Goal: Use online tool/utility: Use online tool/utility

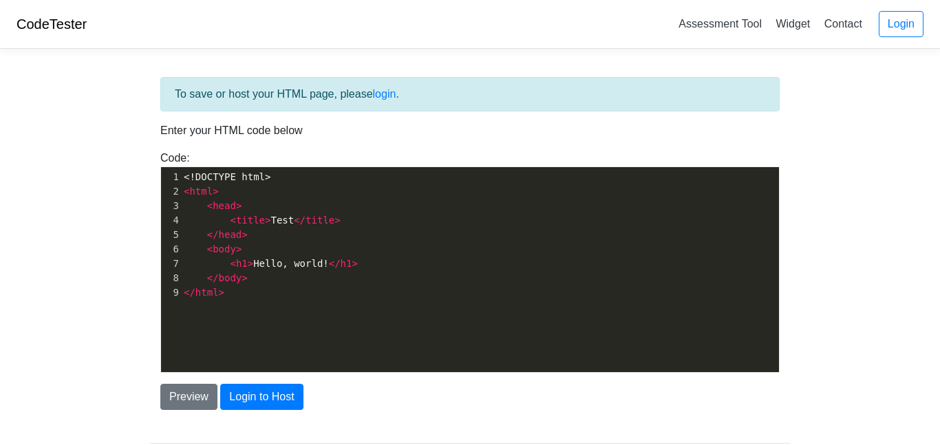
click at [339, 240] on pre "</ head >" at bounding box center [480, 235] width 598 height 14
type textarea "<!DOCTYPE html> <html> <head> <title>Test</title> </head> <body> <h1>Hello, wor…"
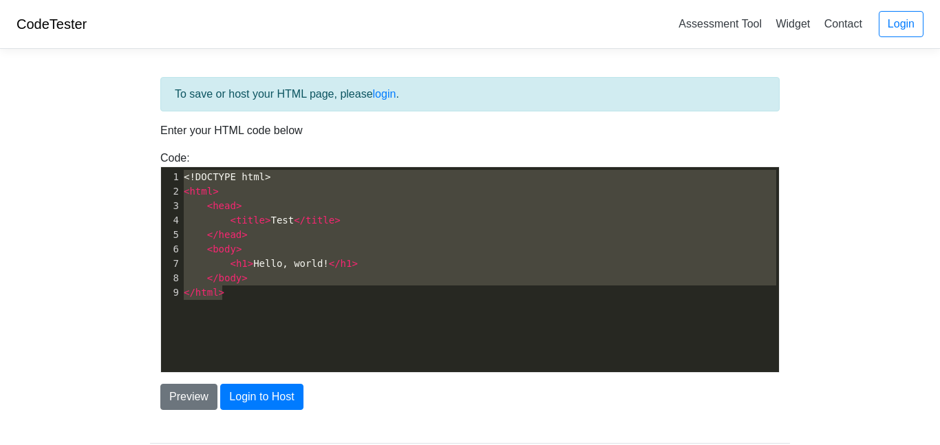
scroll to position [3068, 0]
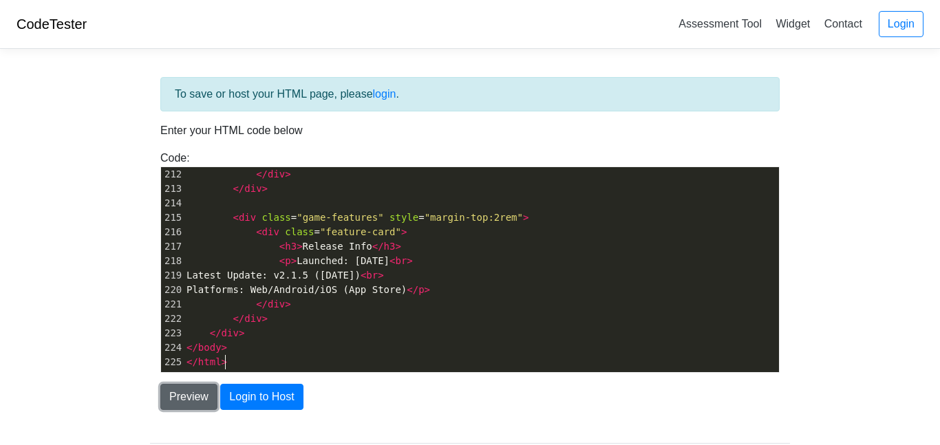
click at [192, 404] on button "Preview" at bounding box center [188, 397] width 57 height 26
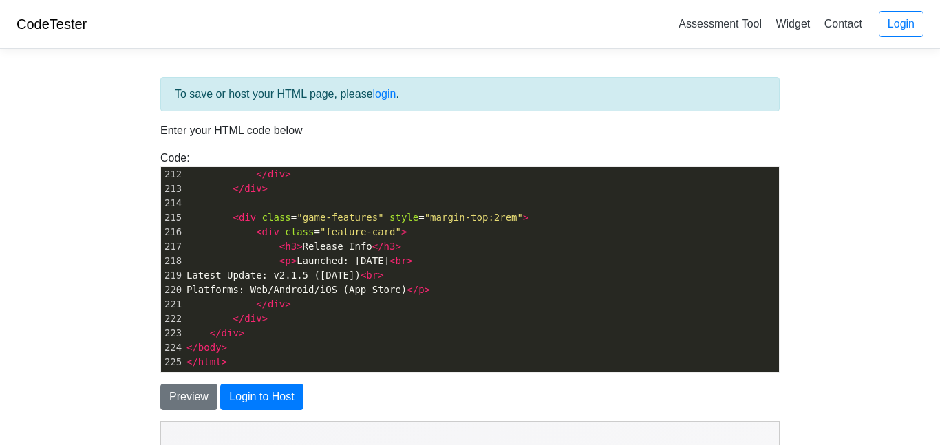
click at [129, 385] on body "CodeTester Assessment Tool Widget Contact Login To save or host your HTML page,…" at bounding box center [470, 393] width 940 height 787
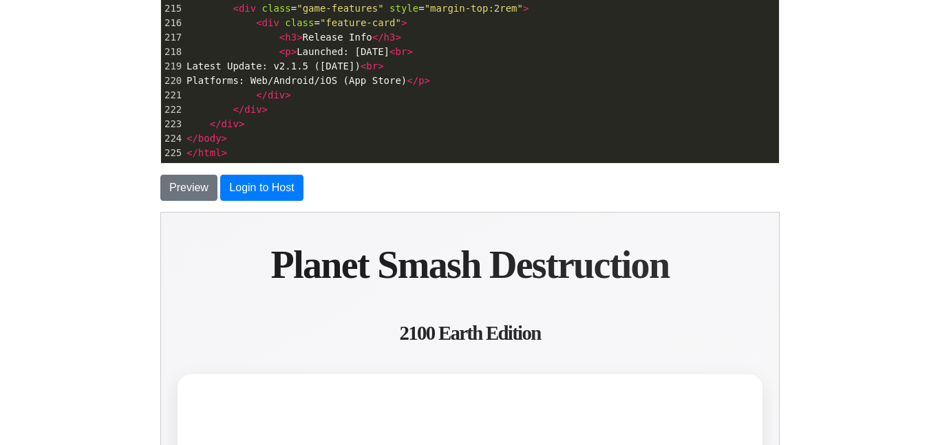
scroll to position [193, 0]
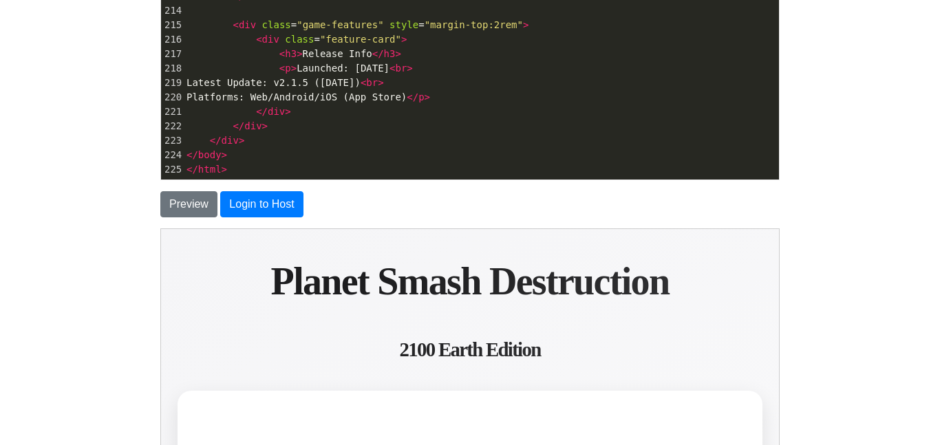
click at [375, 82] on span "Latest Update: v2.1.5 ([DATE]) < br >" at bounding box center [286, 82] width 198 height 11
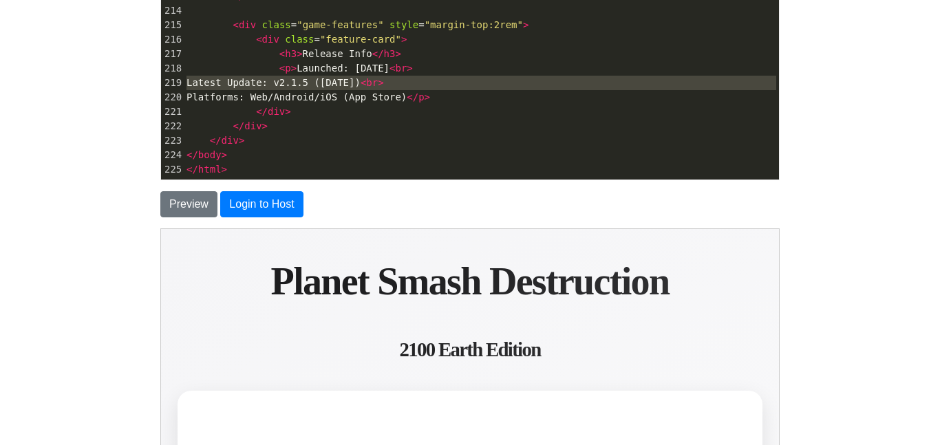
type textarea "<!LOREMIP dolo> <sita cons="ad"> <elit> <sedd eiusmod="TEM-4"> <inci utla="etdo…"
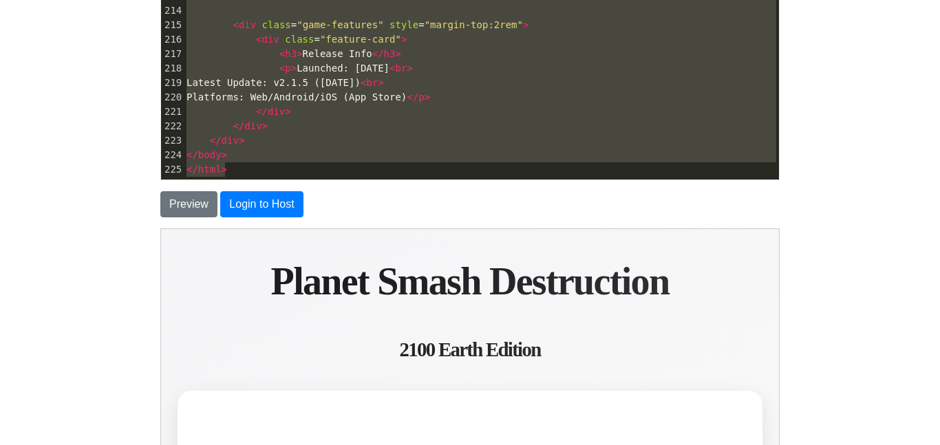
paste textarea
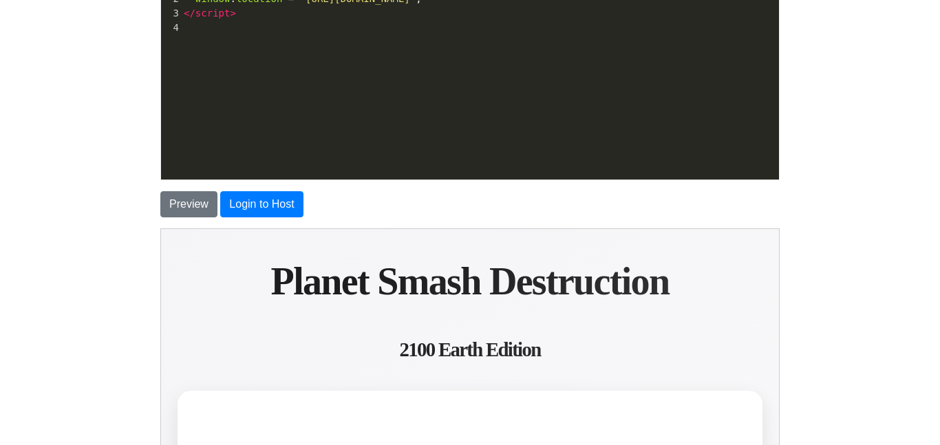
click at [390, 77] on div "​ x 4 <!DOCTYPE html> 1 < script > 2 window . location = "[URL][DOMAIN_NAME]" ;…" at bounding box center [480, 88] width 639 height 226
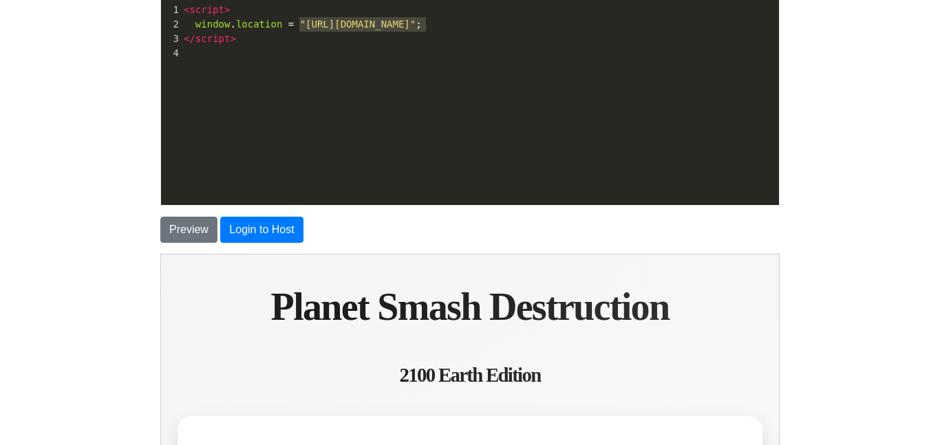
type textarea "[URL]."
drag, startPoint x: 301, startPoint y: 19, endPoint x: 420, endPoint y: 20, distance: 119.1
click at [417, 20] on span ""[URL][DOMAIN_NAME]"" at bounding box center [358, 24] width 116 height 11
type textarea "example."
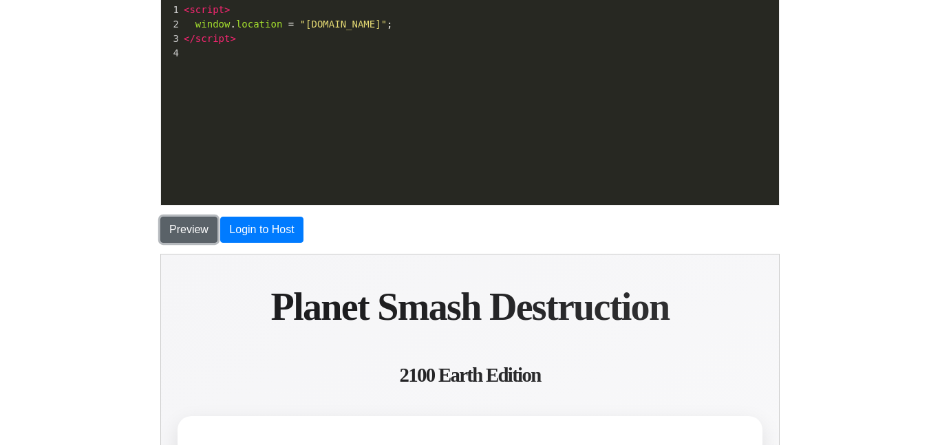
click at [185, 241] on button "Preview" at bounding box center [188, 230] width 57 height 26
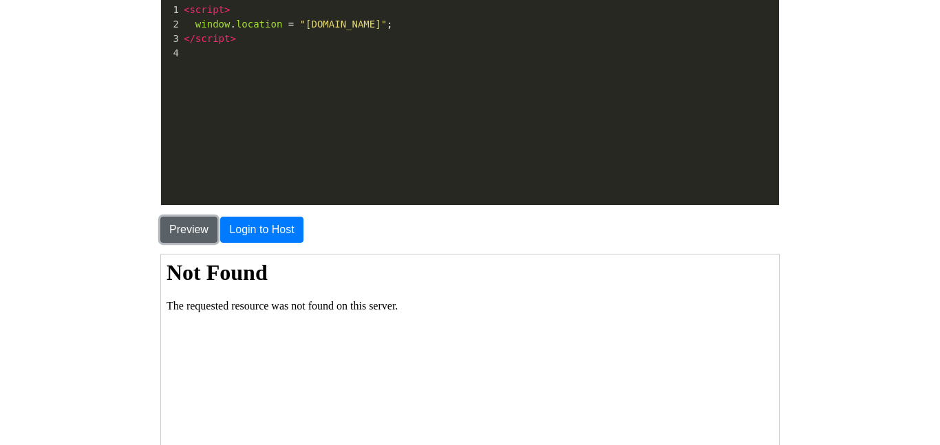
scroll to position [0, 0]
click at [302, 28] on span ""[DOMAIN_NAME]"" at bounding box center [343, 24] width 87 height 11
click at [300, 25] on span ""[DOMAIN_NAME]"" at bounding box center [343, 24] width 87 height 11
type textarea "Htt"
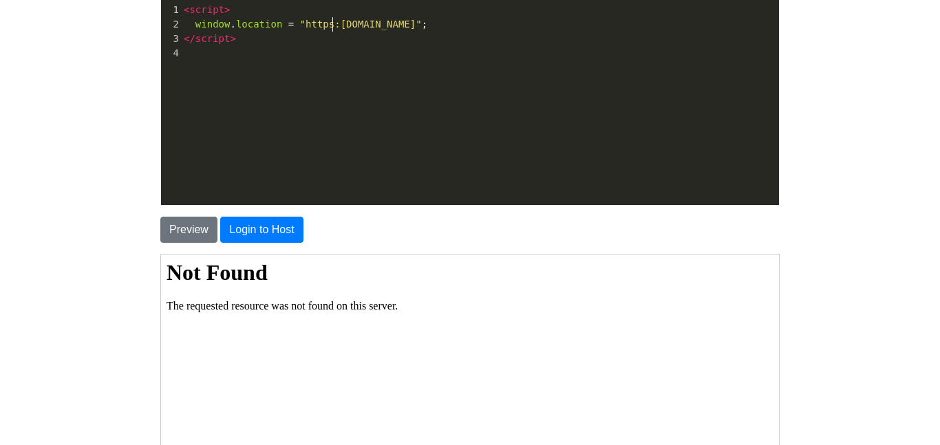
type textarea "https://"
click at [187, 246] on div "To save or host your HTML page, please login . Enter your HTML code below Code:…" at bounding box center [470, 222] width 640 height 624
click at [193, 237] on button "Preview" at bounding box center [188, 230] width 57 height 26
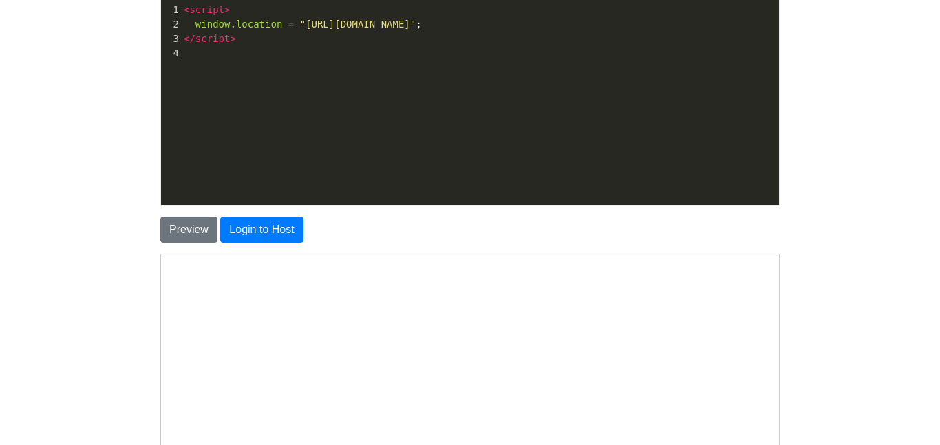
click at [143, 286] on div "To save or host your HTML page, please login . Enter your HTML code below Code:…" at bounding box center [470, 256] width 661 height 727
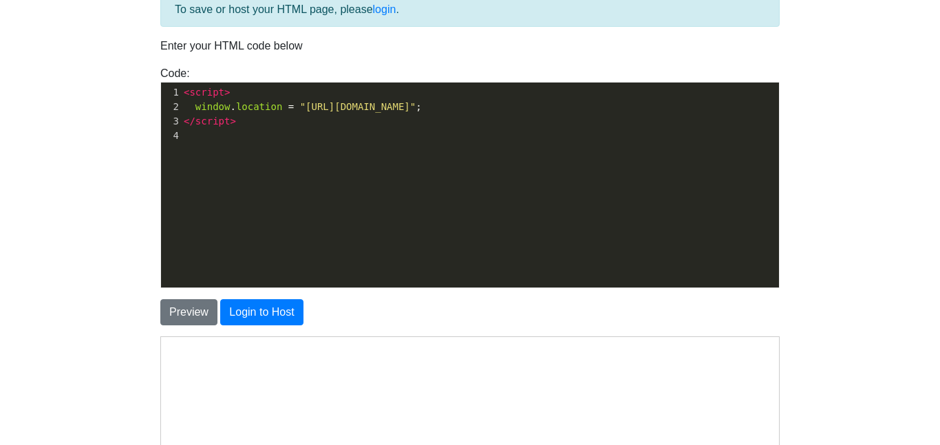
scroll to position [5, 0]
drag, startPoint x: 343, startPoint y: 105, endPoint x: 404, endPoint y: 103, distance: 61.3
click at [404, 103] on span ""[URL][DOMAIN_NAME]"" at bounding box center [358, 106] width 116 height 11
type textarea "coool"
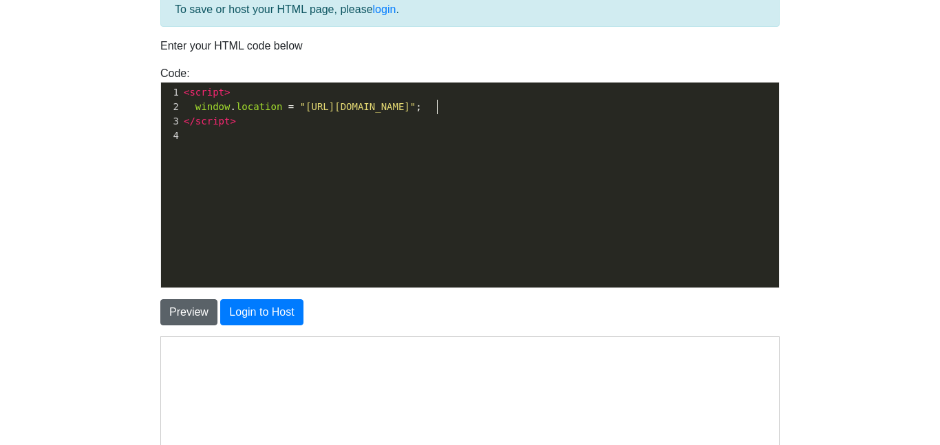
type textarea "[DOMAIN_NAME]"
click at [198, 313] on button "Preview" at bounding box center [188, 312] width 57 height 26
click at [186, 313] on button "Preview" at bounding box center [188, 312] width 57 height 26
click at [13, 293] on body "CodeTester Assessment Tool Widget Contact Login To save or host your HTML page,…" at bounding box center [470, 308] width 940 height 787
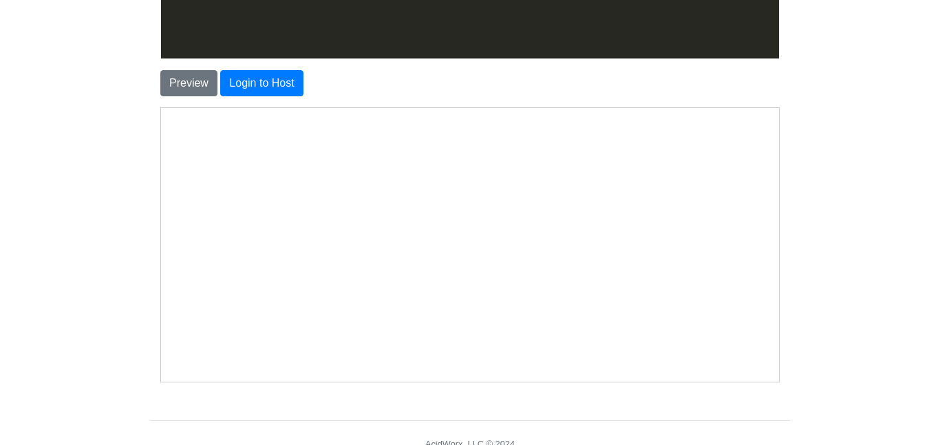
scroll to position [333, 0]
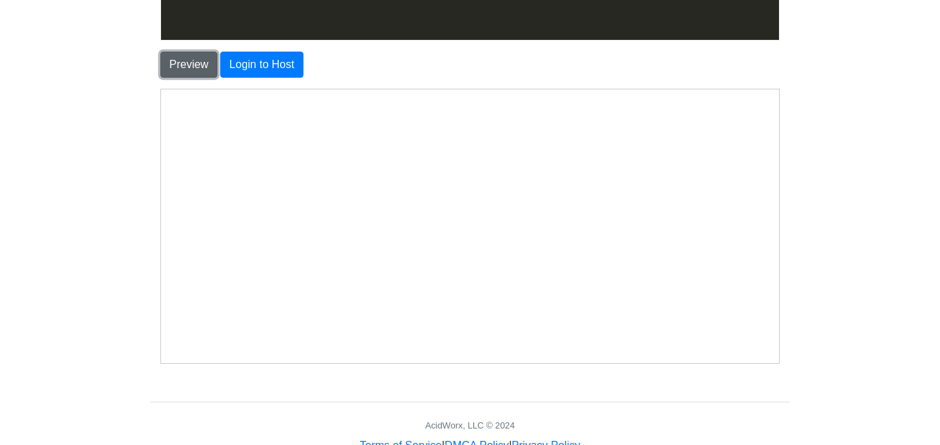
click at [176, 60] on button "Preview" at bounding box center [188, 65] width 57 height 26
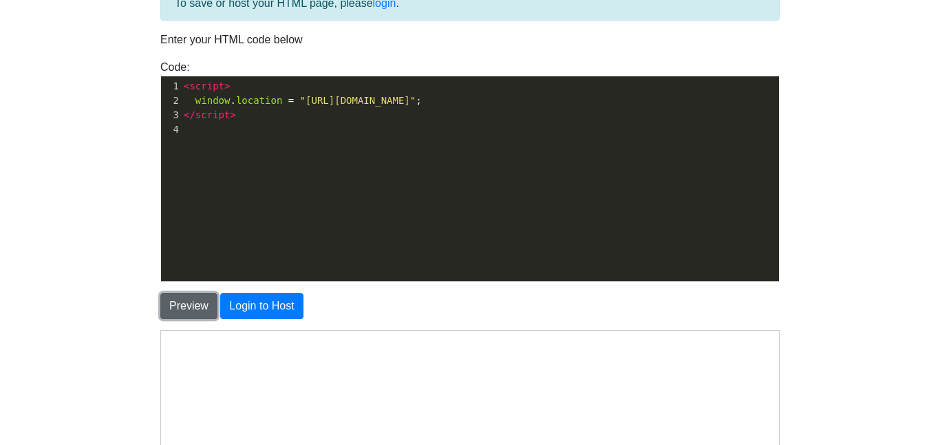
scroll to position [85, 0]
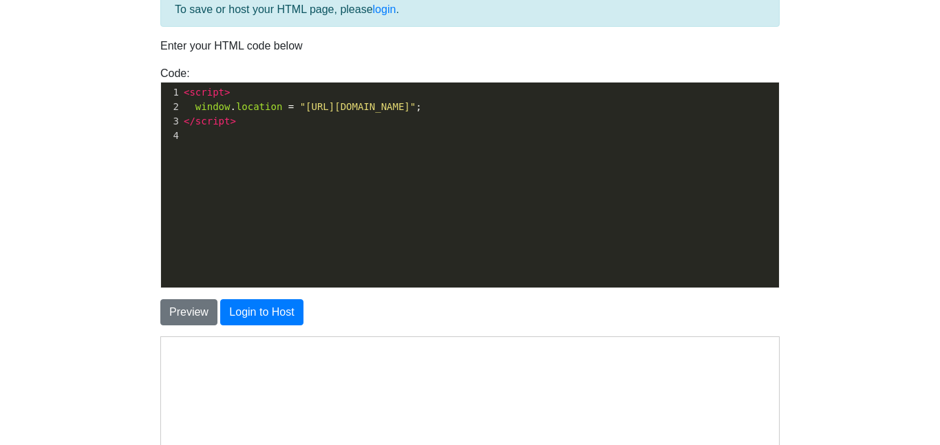
click at [417, 108] on span ""[URL][DOMAIN_NAME]"" at bounding box center [358, 106] width 116 height 11
click at [417, 110] on span ""[URL][DOMAIN_NAME]"" at bounding box center [358, 106] width 116 height 11
type textarea "1v1."
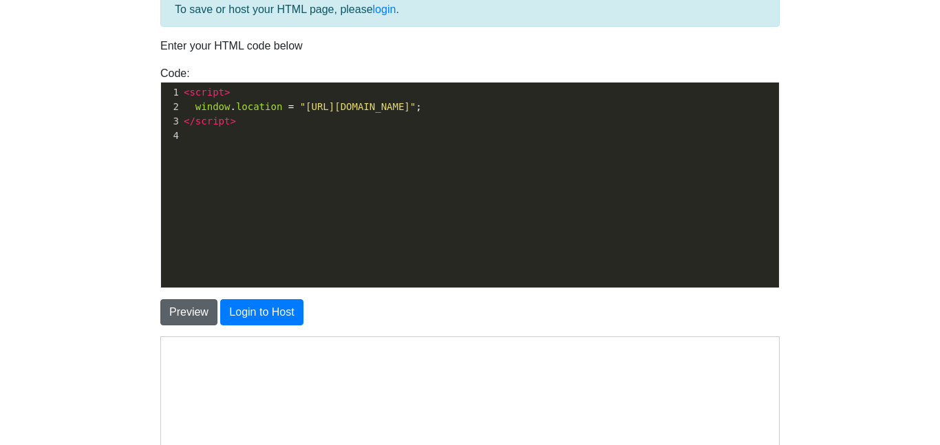
type textarea "chess"
click at [198, 313] on button "Preview" at bounding box center [188, 312] width 57 height 26
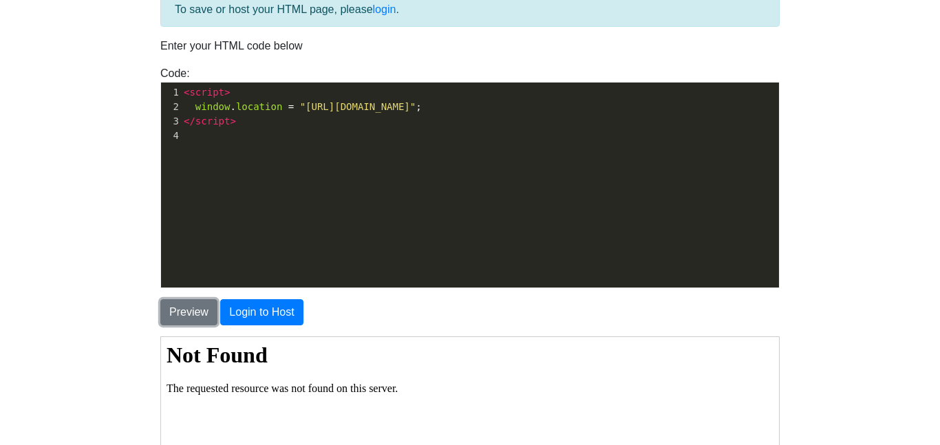
scroll to position [0, 0]
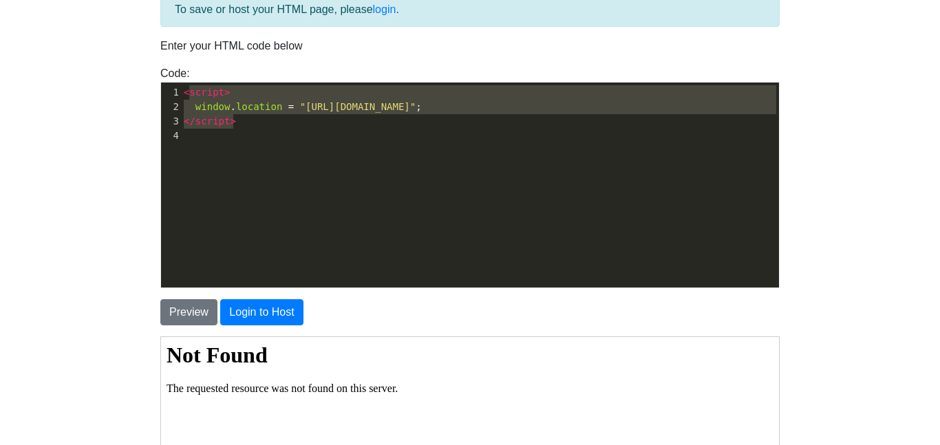
type textarea "<script> window.location = "[URL][DOMAIN_NAME]"; </script>"
drag, startPoint x: 276, startPoint y: 125, endPoint x: 180, endPoint y: 94, distance: 100.8
click at [181, 94] on div "1 < script > 2 window . location = "[URL][DOMAIN_NAME]" ; 3 </ script > 4 ​" at bounding box center [480, 114] width 598 height 58
click at [200, 304] on button "Preview" at bounding box center [188, 312] width 57 height 26
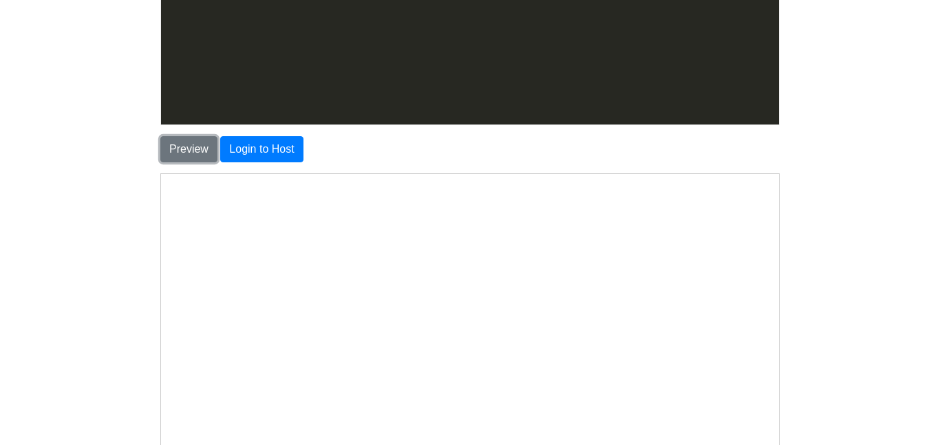
scroll to position [182, 0]
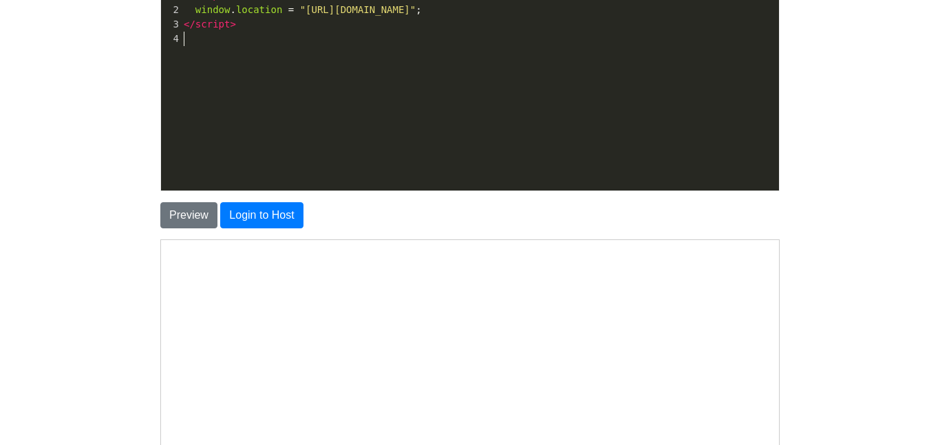
click at [362, 95] on div "​ x 4 <!DOCTYPE html> 1 < script > 2 window . location = "[URL][DOMAIN_NAME]" ;…" at bounding box center [480, 99] width 639 height 226
type textarea "<script> window.location = "[URL][DOMAIN_NAME]"; </script>"
click at [87, 136] on body "CodeTester Assessment Tool Widget Contact Login To save or host your HTML page,…" at bounding box center [470, 211] width 940 height 787
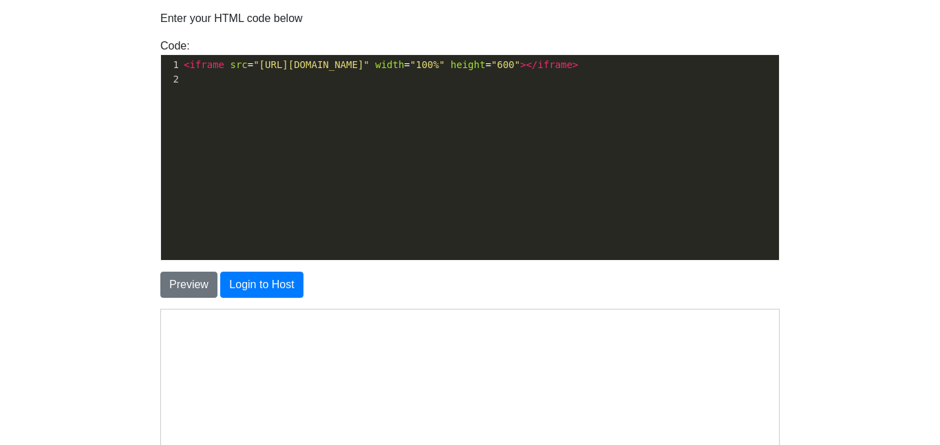
scroll to position [99, 0]
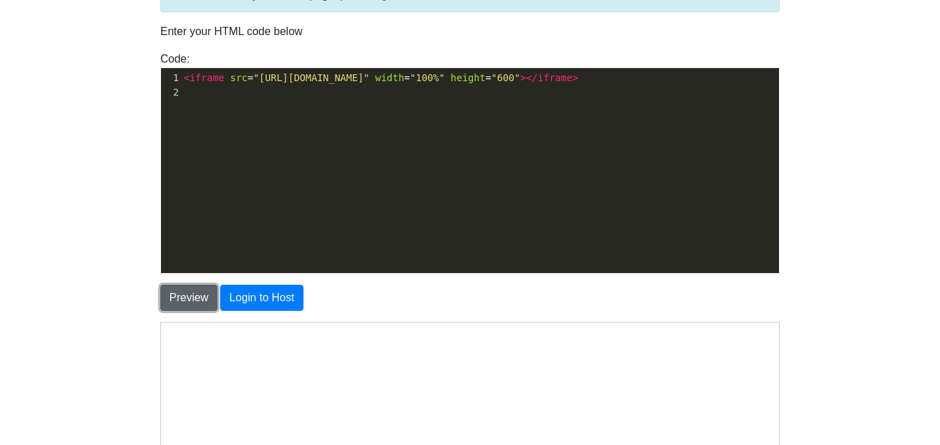
click at [194, 307] on button "Preview" at bounding box center [188, 298] width 57 height 26
click at [174, 299] on button "Preview" at bounding box center [188, 298] width 57 height 26
click at [169, 297] on button "Preview" at bounding box center [188, 298] width 57 height 26
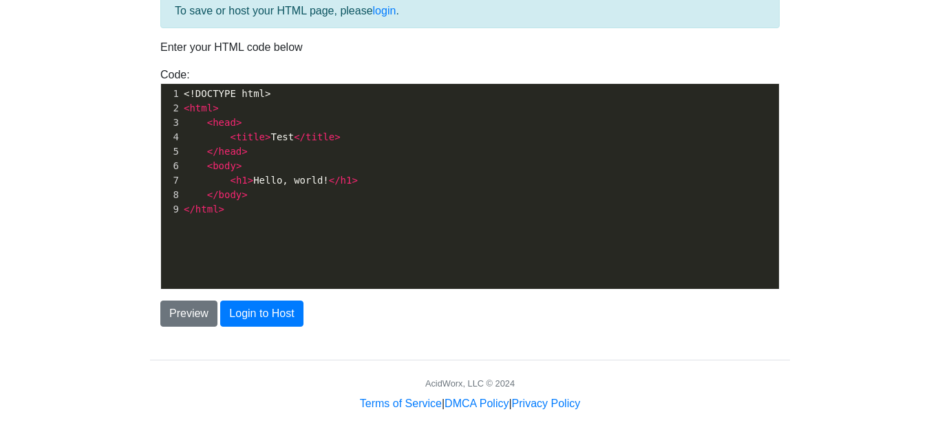
scroll to position [56, 0]
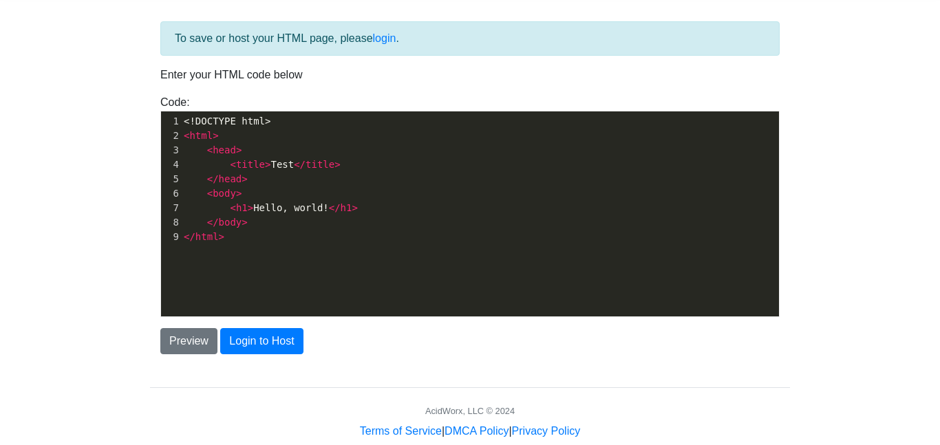
click at [243, 264] on div "xxxxxxxxxx 1 <!DOCTYPE html> 2 < html > 3 < head > 4 < title > Test </ title > …" at bounding box center [480, 225] width 639 height 226
type textarea "<!DOCTYPE html> <html> <head> <title>Test</title> </head> <body> <h1>Hello, wor…"
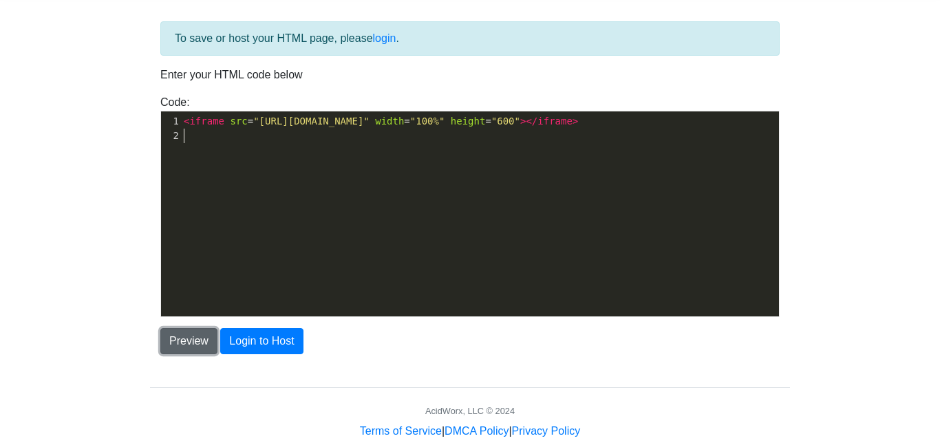
click at [189, 351] on button "Preview" at bounding box center [188, 341] width 57 height 26
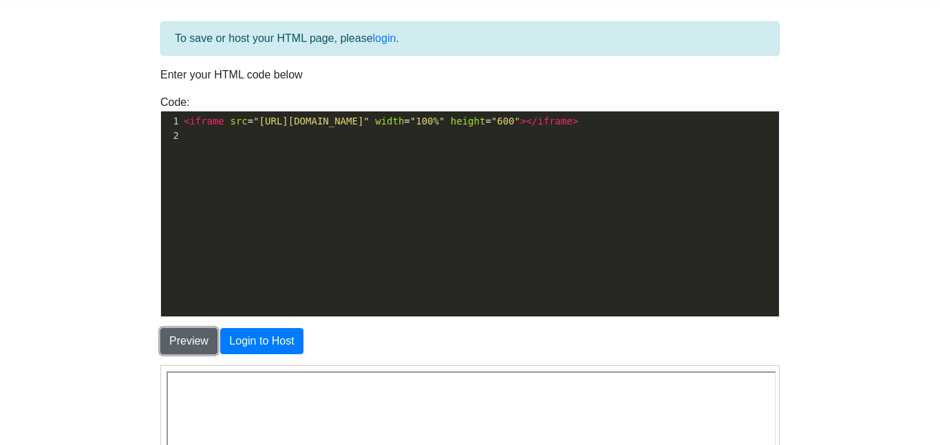
scroll to position [0, 0]
click at [156, 348] on div "Preview Login to Host" at bounding box center [470, 341] width 640 height 26
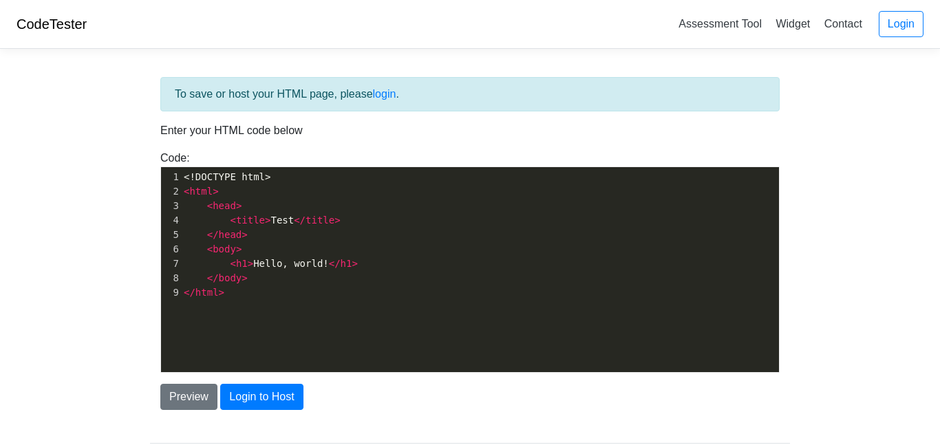
scroll to position [56, 0]
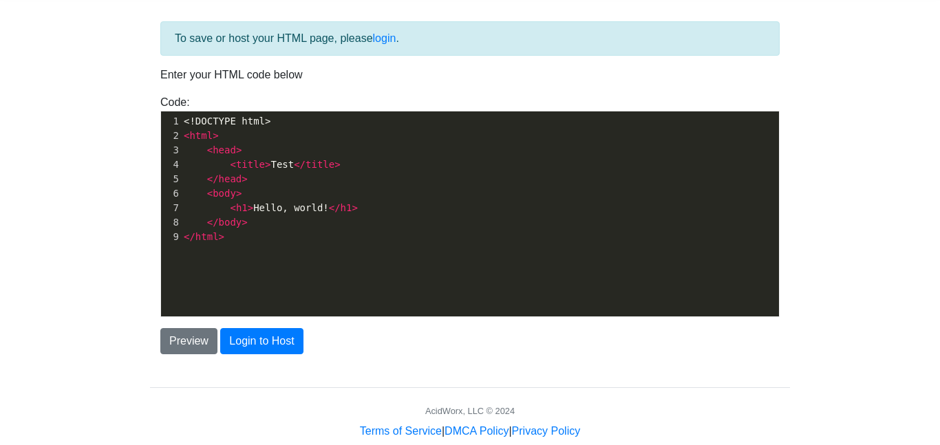
click at [318, 173] on pre "</ head >" at bounding box center [480, 179] width 598 height 14
type textarea "<!DOCTYPE html> <html> <head> <title>Test</title> </head> <body> <h1>Hello, wor…"
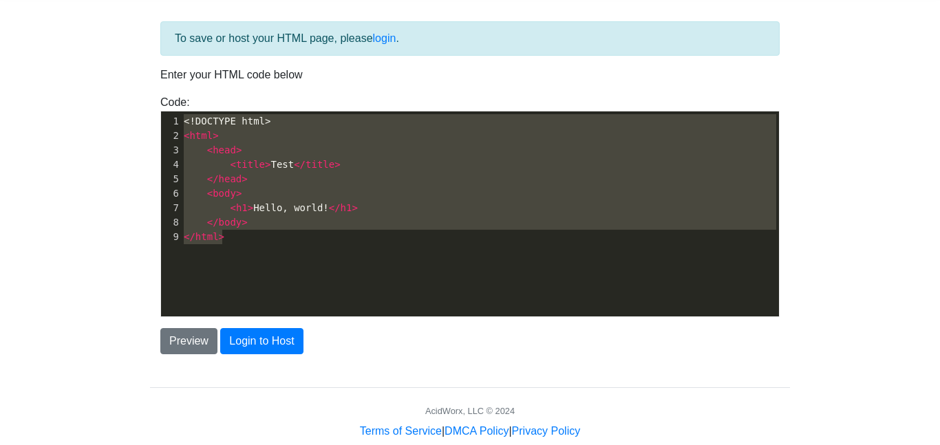
paste textarea
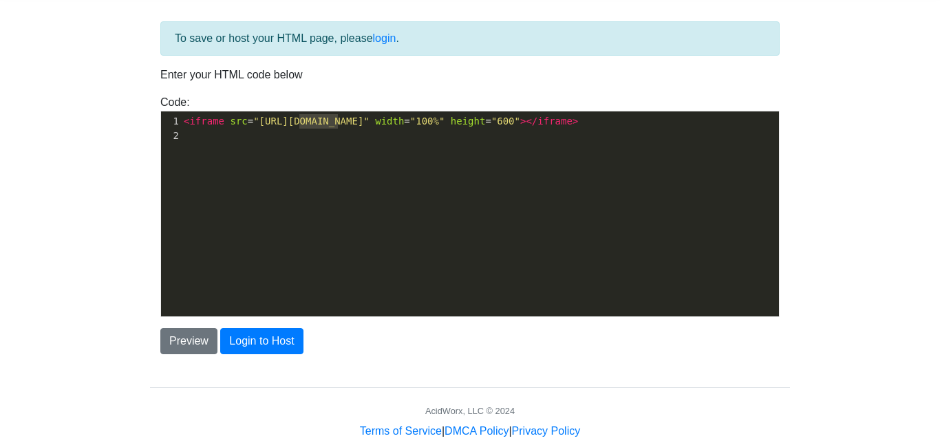
drag, startPoint x: 337, startPoint y: 124, endPoint x: 301, endPoint y: 120, distance: 36.7
click at [301, 120] on span ""[URL][DOMAIN_NAME]"" at bounding box center [311, 121] width 116 height 11
type textarea "chess"
click at [200, 336] on button "Preview" at bounding box center [188, 341] width 57 height 26
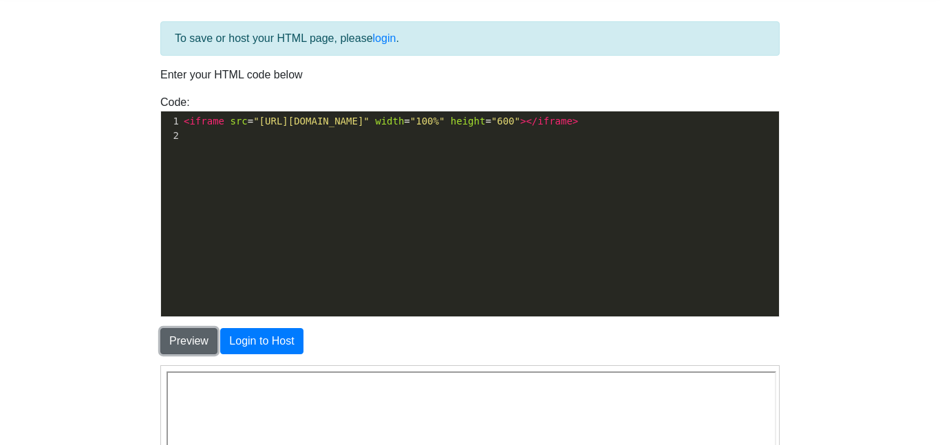
scroll to position [0, 0]
click at [38, 348] on body "CodeTester Assessment Tool Widget Contact Login To save or host your HTML page,…" at bounding box center [470, 337] width 940 height 787
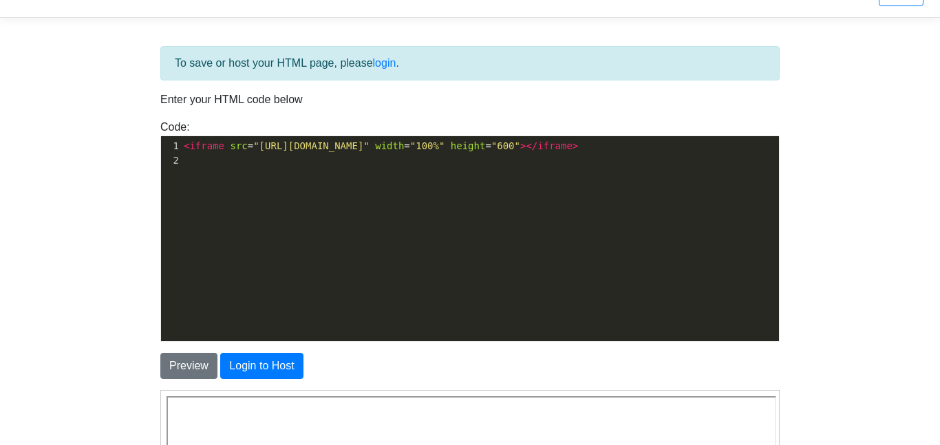
scroll to position [28, 0]
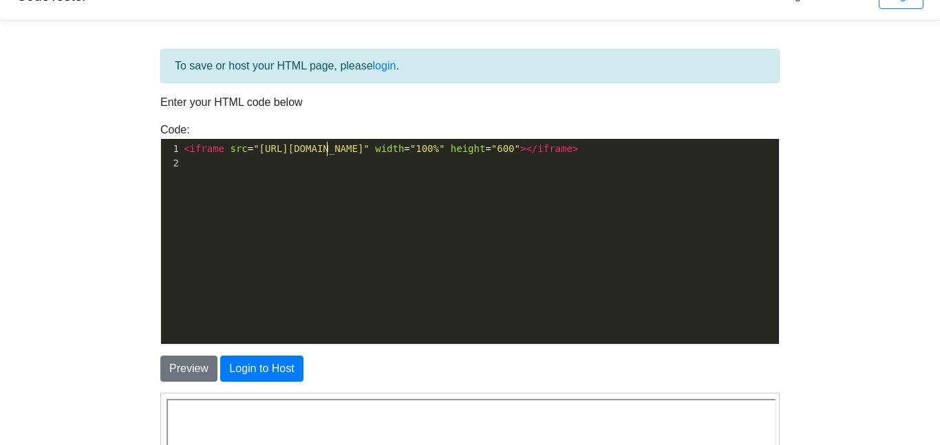
click at [325, 149] on span ""[URL][DOMAIN_NAME]"" at bounding box center [311, 148] width 116 height 11
type textarea "youtube"
click at [196, 364] on button "Preview" at bounding box center [188, 369] width 57 height 26
click at [114, 318] on body "CodeTester Assessment Tool Widget Contact Login To save or host your HTML page,…" at bounding box center [470, 365] width 940 height 787
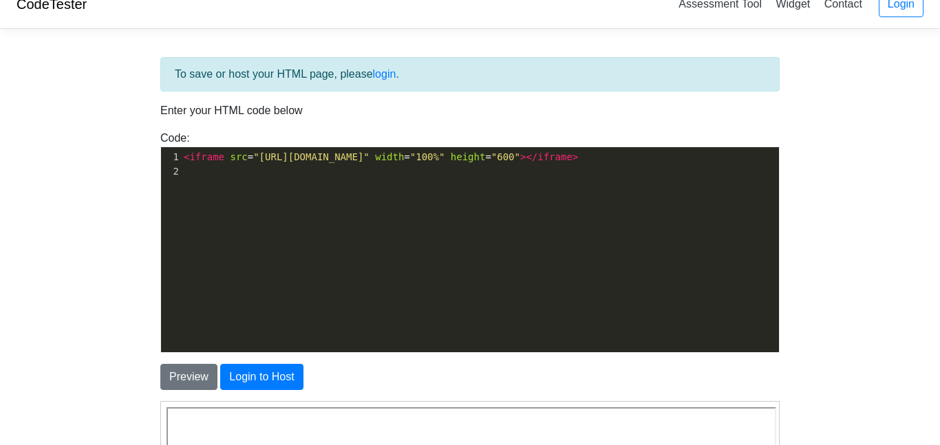
scroll to position [0, 0]
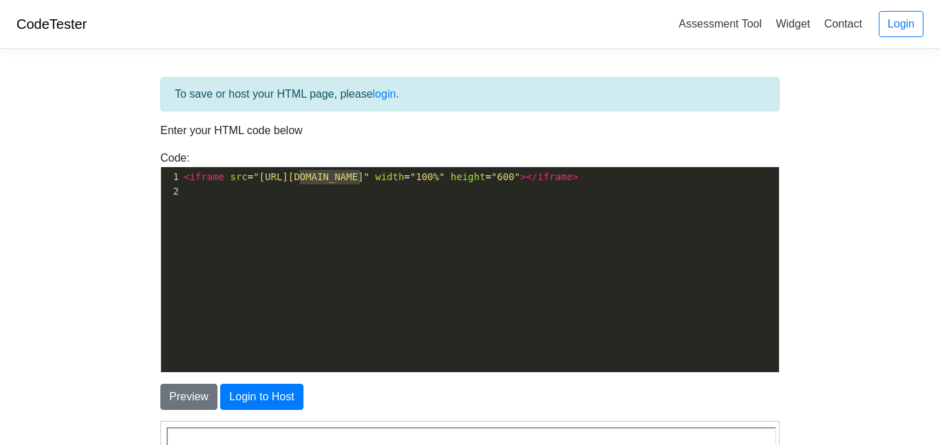
drag, startPoint x: 361, startPoint y: 176, endPoint x: 299, endPoint y: 172, distance: 62.1
click at [299, 172] on span ""https://youtube.com"" at bounding box center [311, 176] width 116 height 11
type textarea "roblox.com"
click at [113, 227] on body "CodeTester Assessment Tool Widget Contact Login To save or host your HTML page,…" at bounding box center [470, 393] width 940 height 787
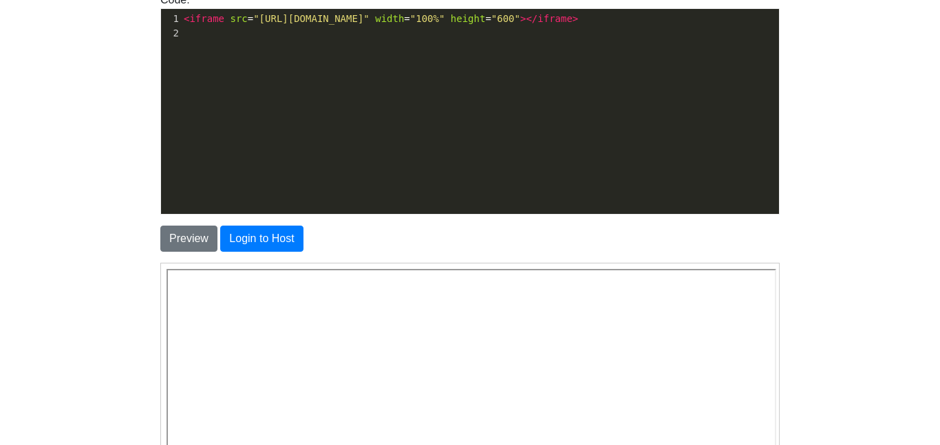
scroll to position [165, 0]
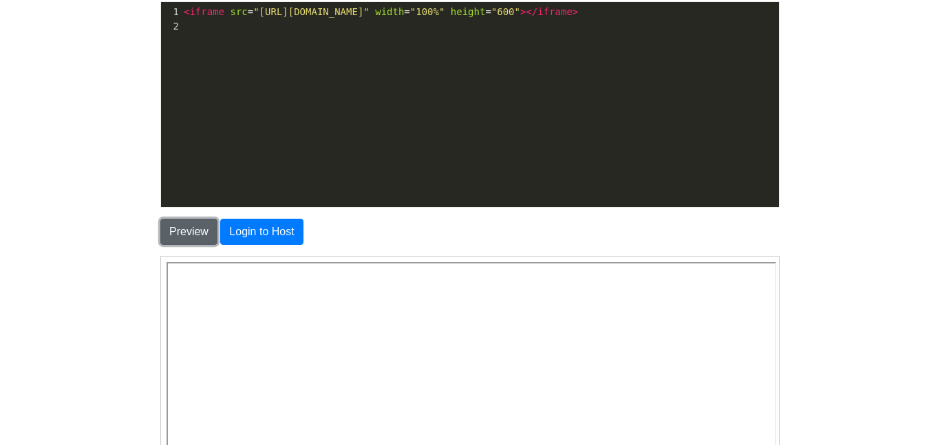
click at [189, 233] on button "Preview" at bounding box center [188, 232] width 57 height 26
click at [86, 268] on body "CodeTester Assessment Tool Widget Contact Login To save or host your HTML page,…" at bounding box center [470, 228] width 940 height 787
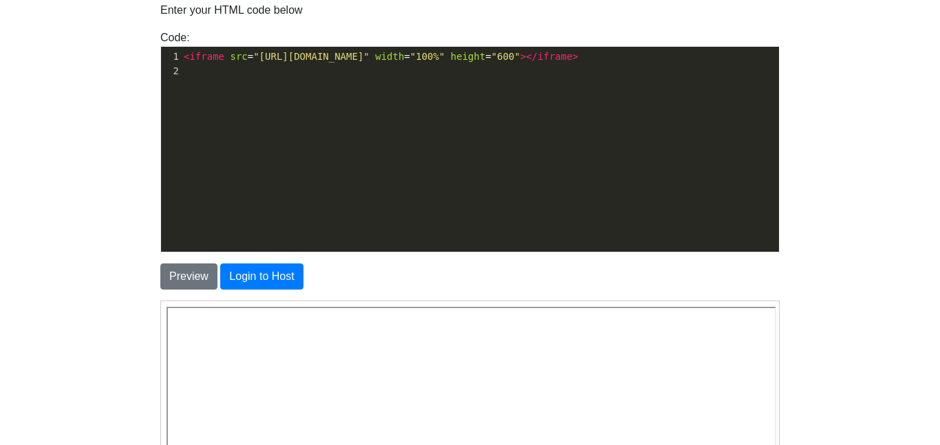
scroll to position [83, 0]
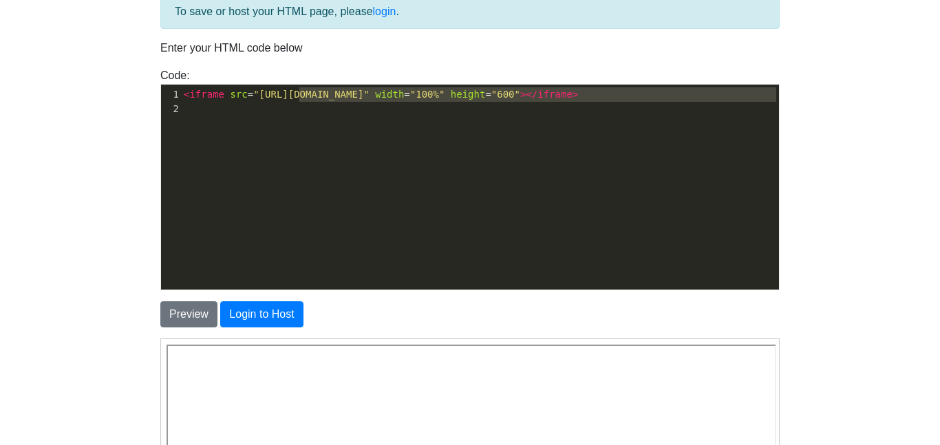
type textarea "roblox.com"
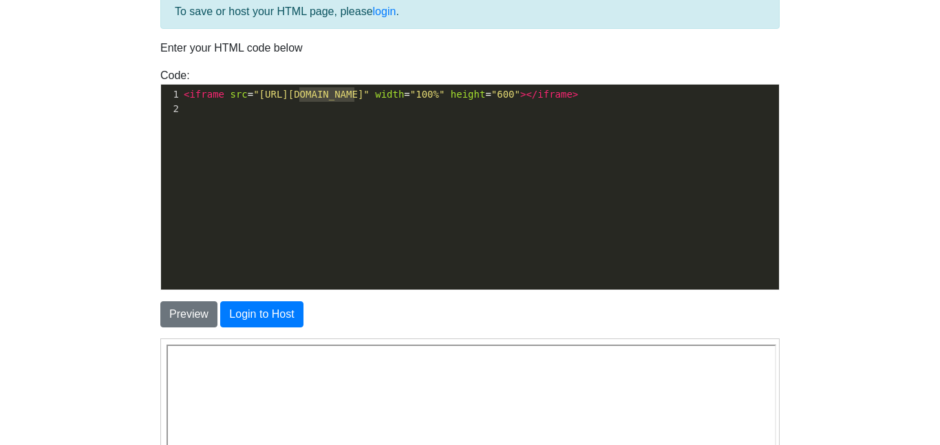
drag, startPoint x: 300, startPoint y: 97, endPoint x: 355, endPoint y: 101, distance: 55.2
click at [355, 101] on pre "< iframe src = "https://roblox.com" width = "100%" height = "600" ></ iframe >" at bounding box center [480, 94] width 598 height 14
type textarea "riotgames.com"
click at [187, 321] on button "Preview" at bounding box center [188, 315] width 57 height 26
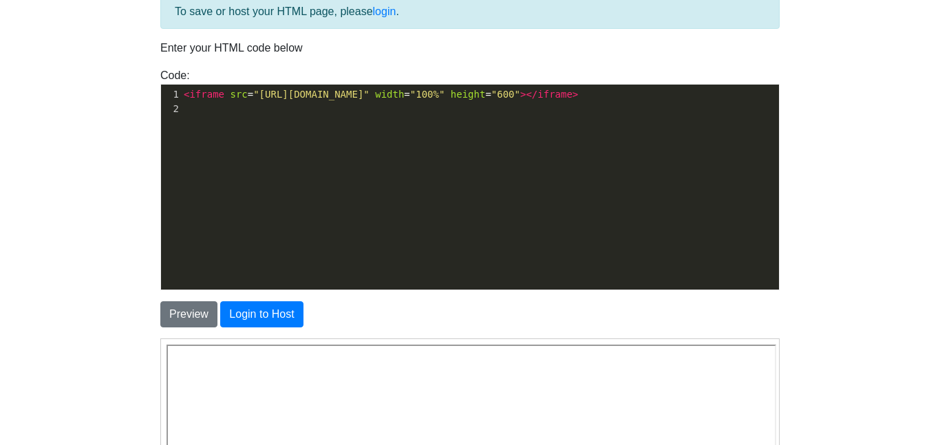
click at [120, 309] on body "CodeTester Assessment Tool Widget Contact Login To save or host your HTML page,…" at bounding box center [470, 310] width 940 height 787
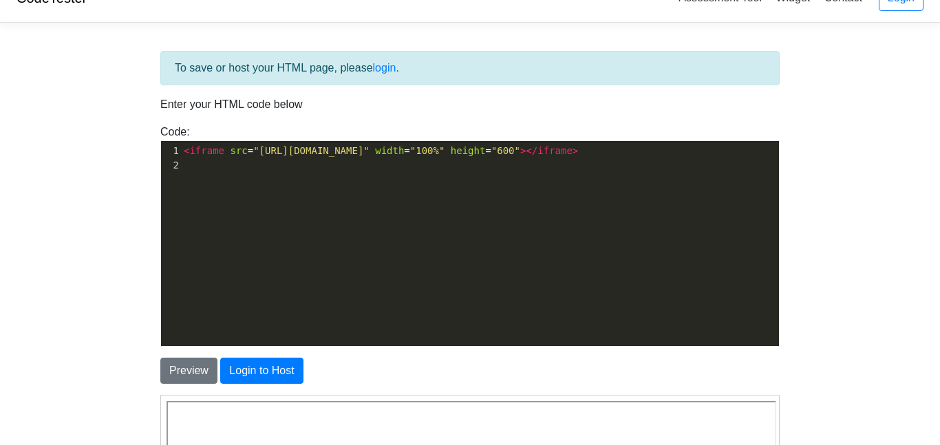
scroll to position [0, 0]
